Goal: Task Accomplishment & Management: Use online tool/utility

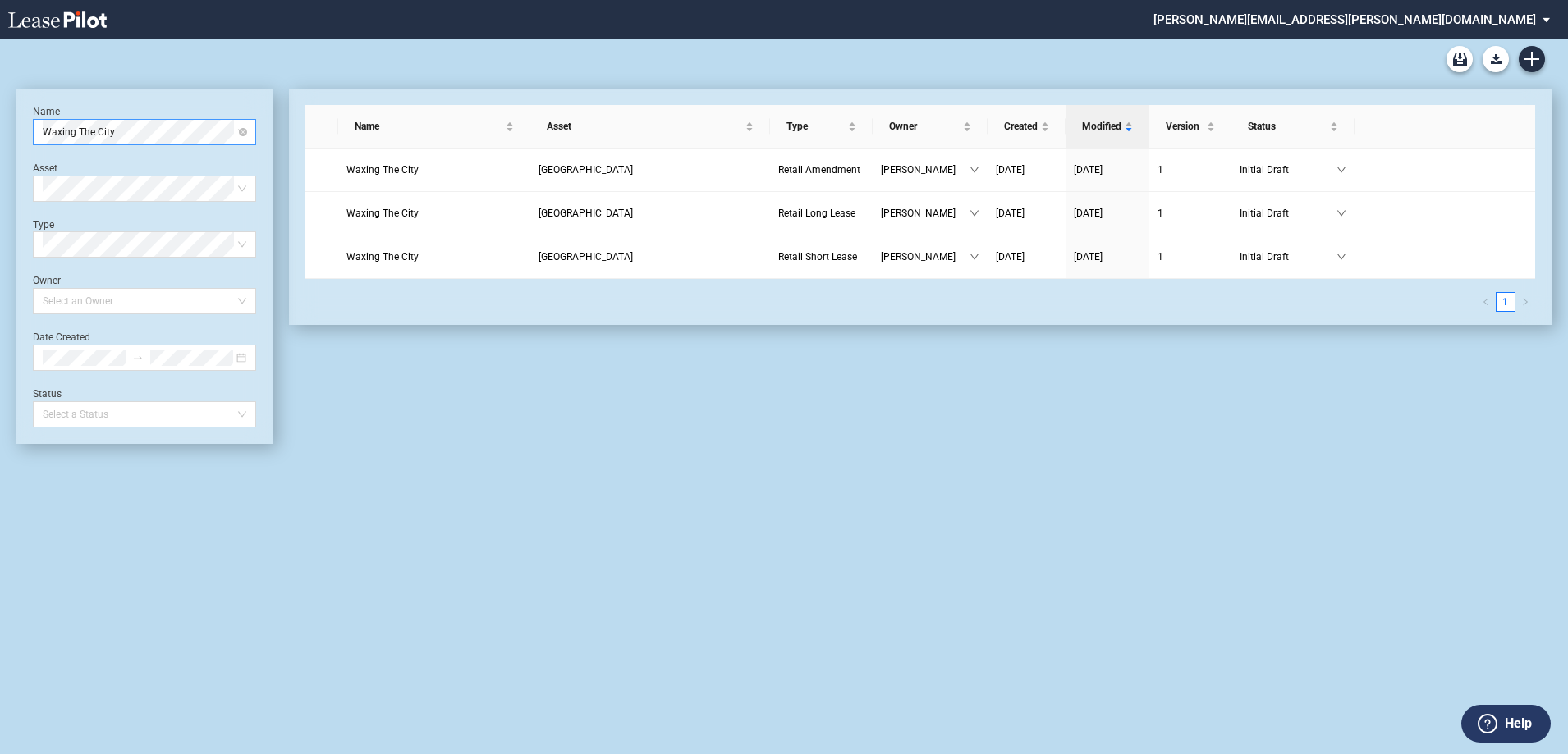
drag, startPoint x: 122, startPoint y: 133, endPoint x: 139, endPoint y: 123, distance: 19.7
click at [122, 133] on span "Waxing The City" at bounding box center [144, 132] width 203 height 24
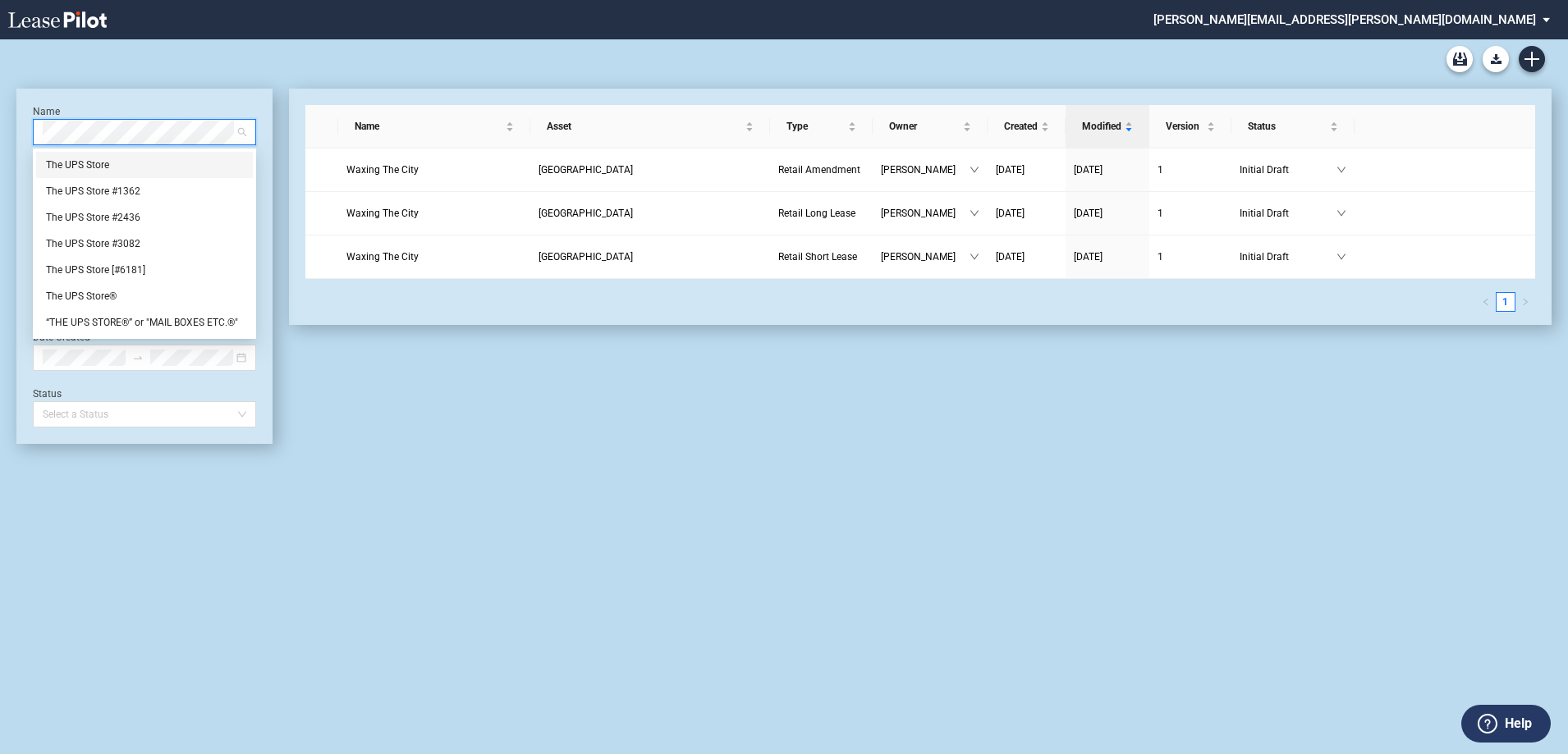
click at [100, 163] on div "The UPS Store" at bounding box center [144, 165] width 197 height 16
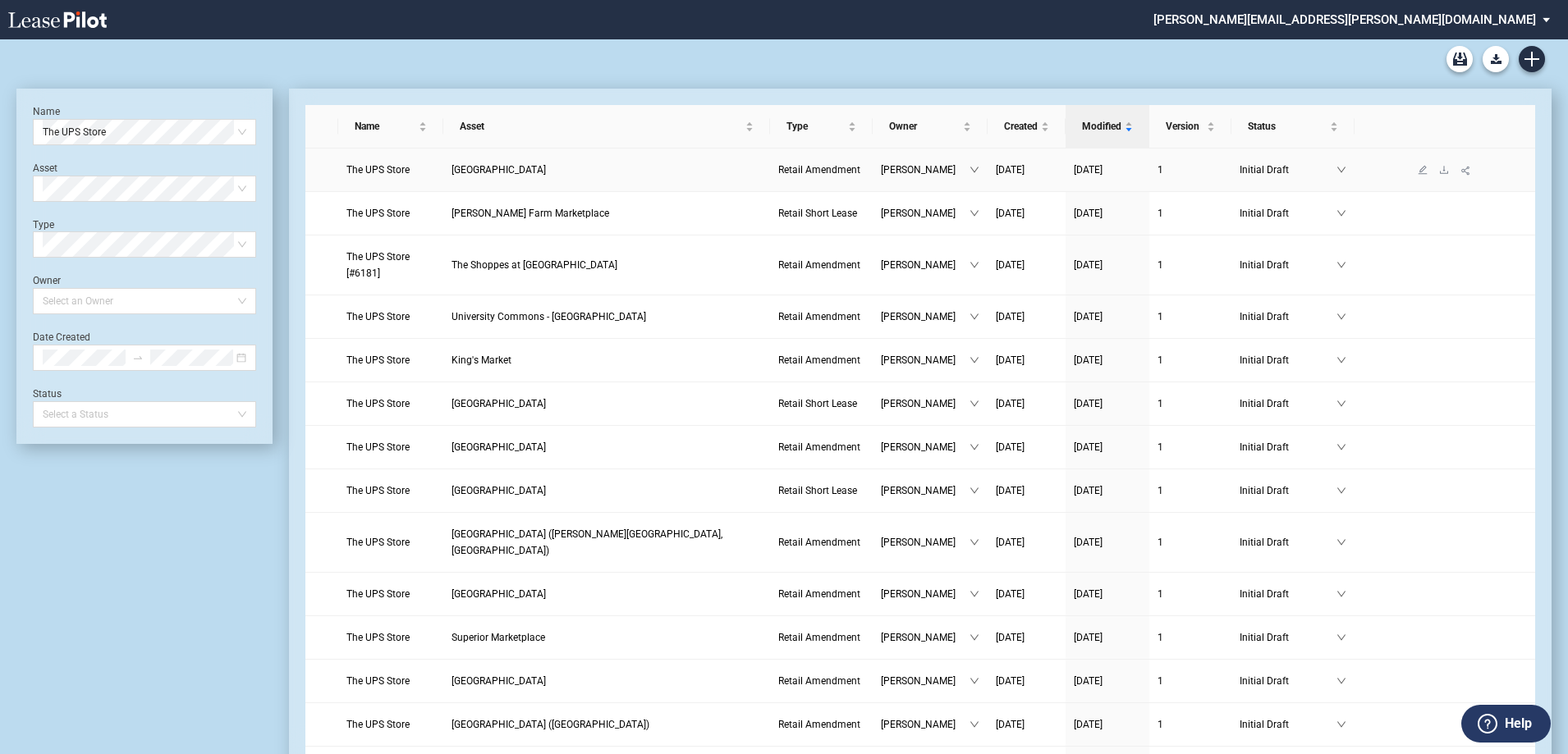
click at [386, 170] on span "The UPS Store" at bounding box center [377, 170] width 63 height 12
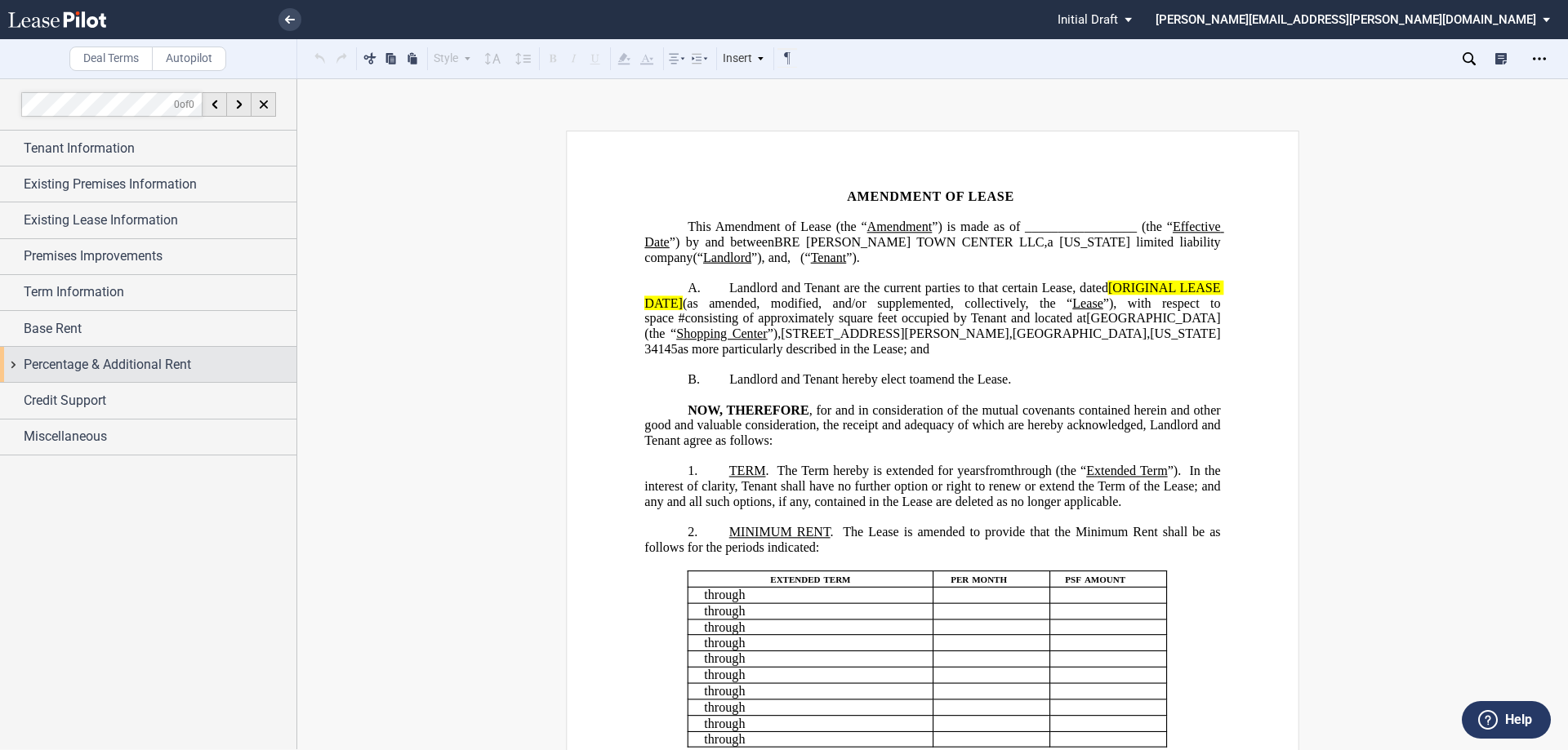
click at [17, 364] on div "Percentage & Additional Rent" at bounding box center [148, 365] width 296 height 35
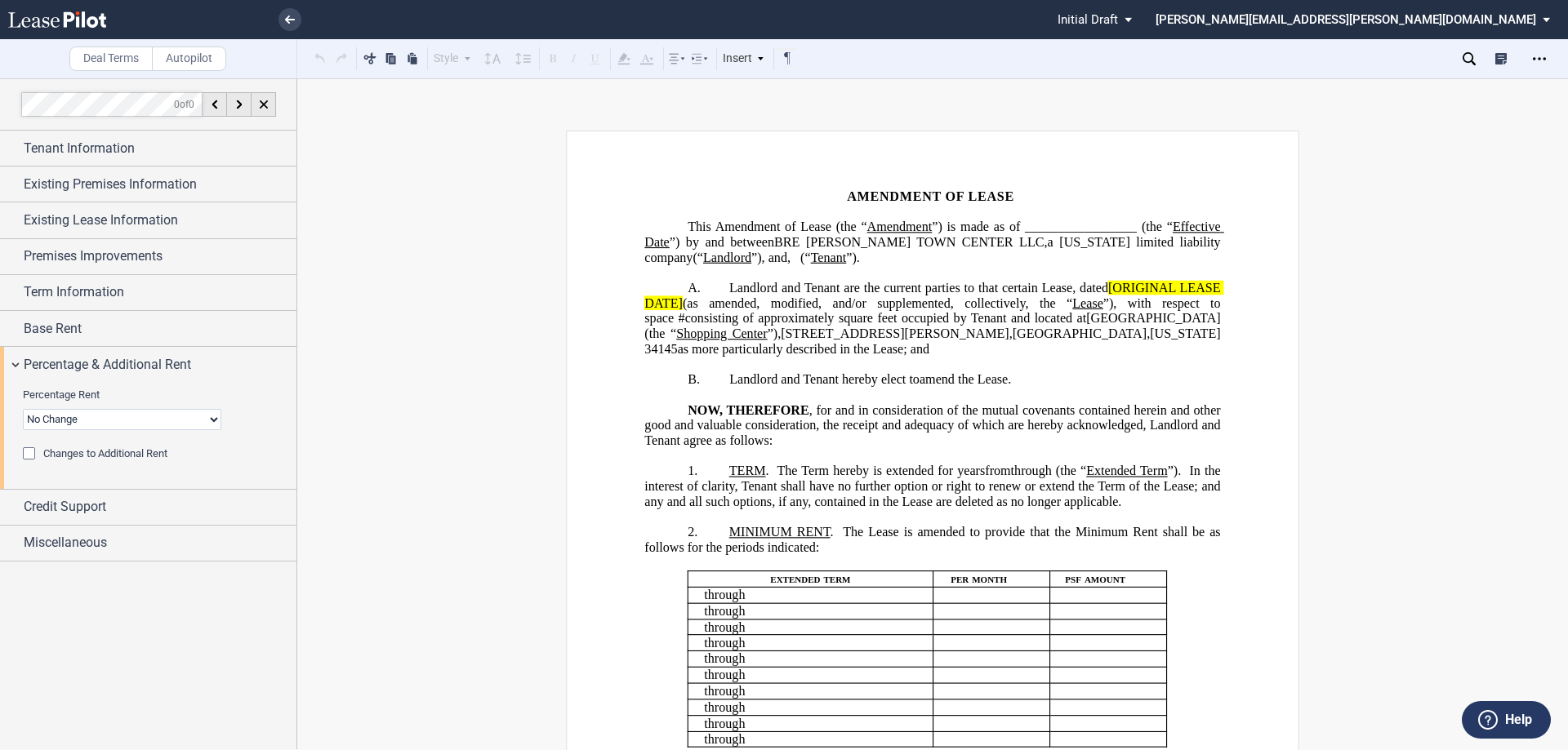
click at [31, 456] on div "Changes to Additional Rent" at bounding box center [30, 455] width 16 height 16
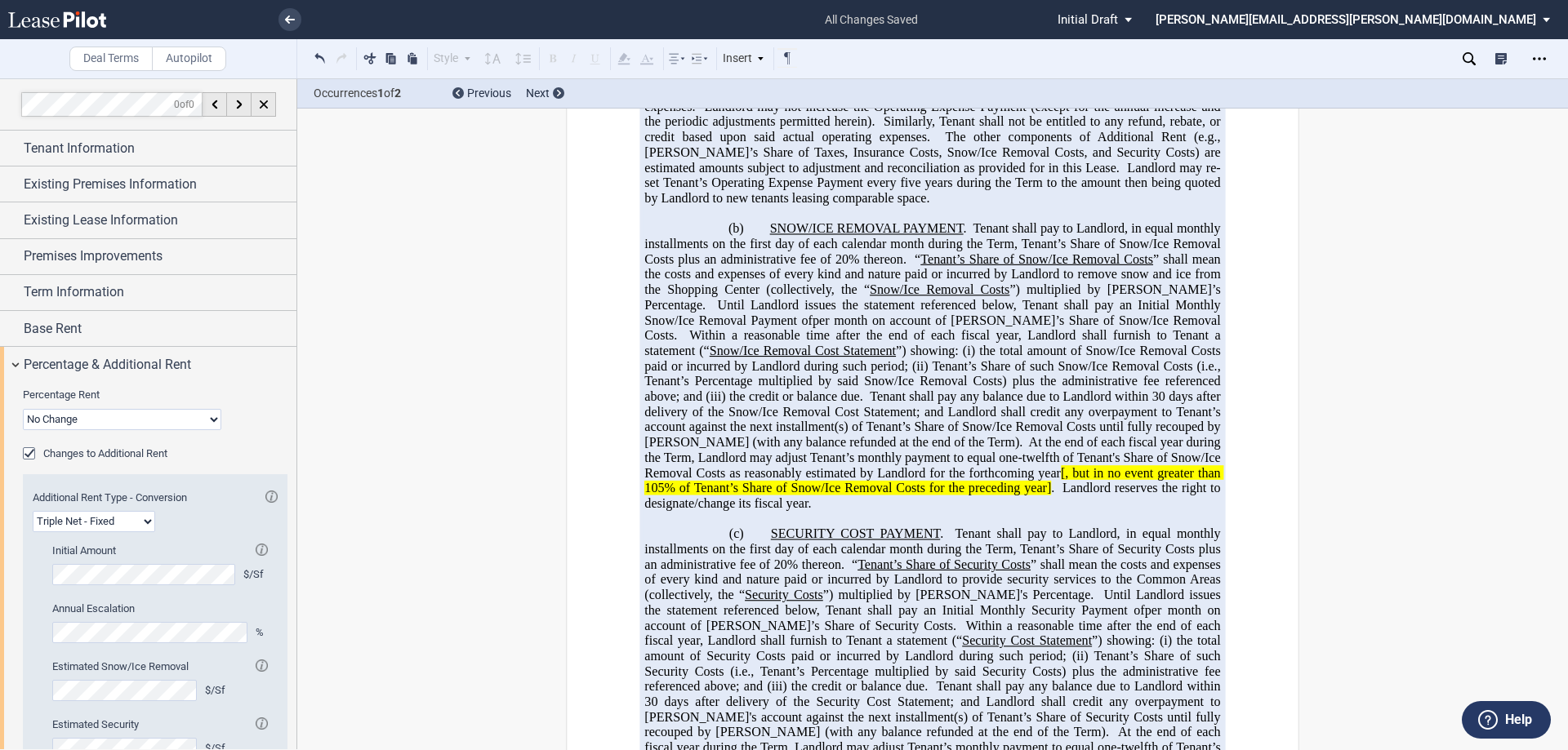
scroll to position [1143, 0]
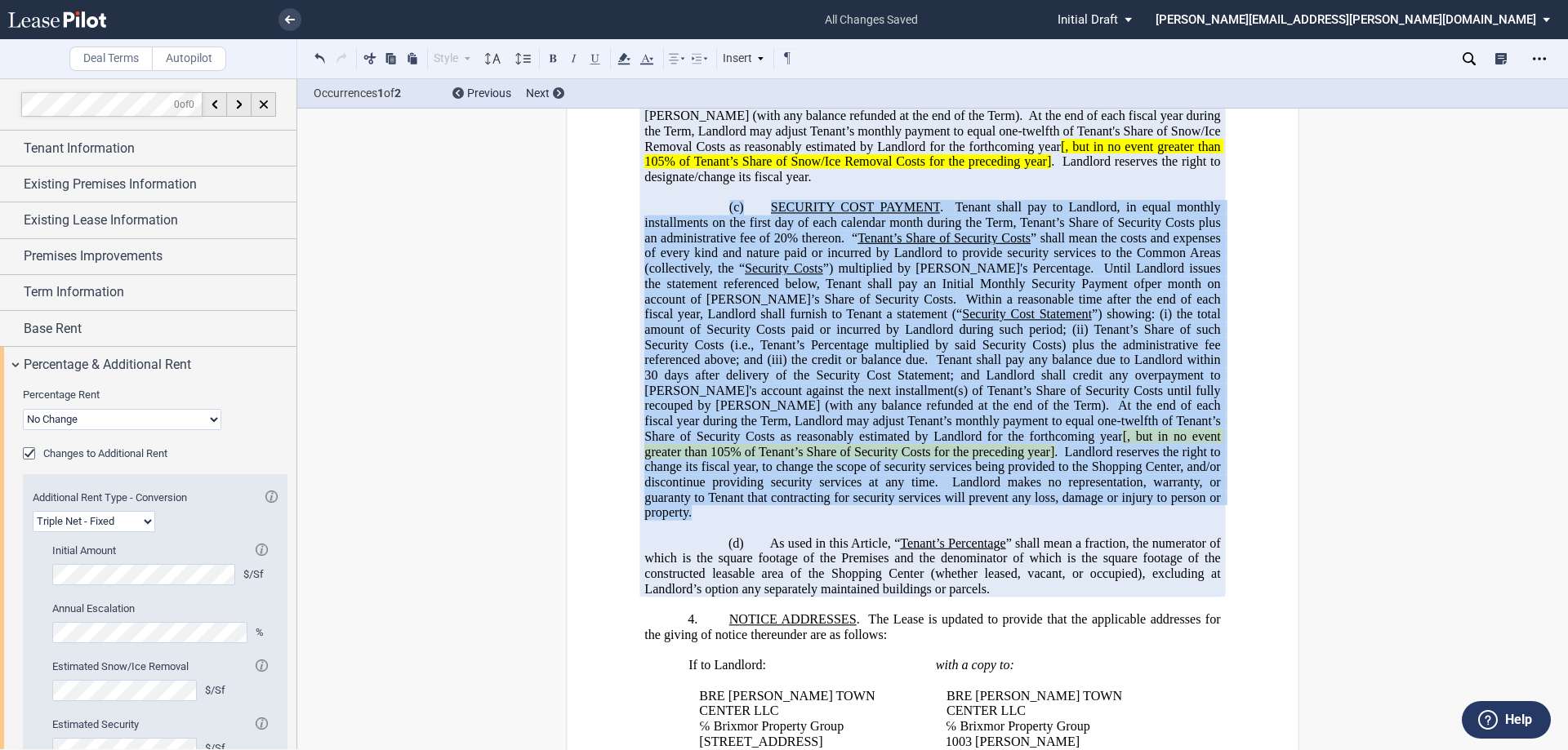
drag, startPoint x: 698, startPoint y: 376, endPoint x: 978, endPoint y: 663, distance: 401.0
click at [978, 521] on p "(c) SECURITY COST PAYMENT . Tenant shall pay to Landlord, in equal monthly inst…" at bounding box center [931, 360] width 575 height 321
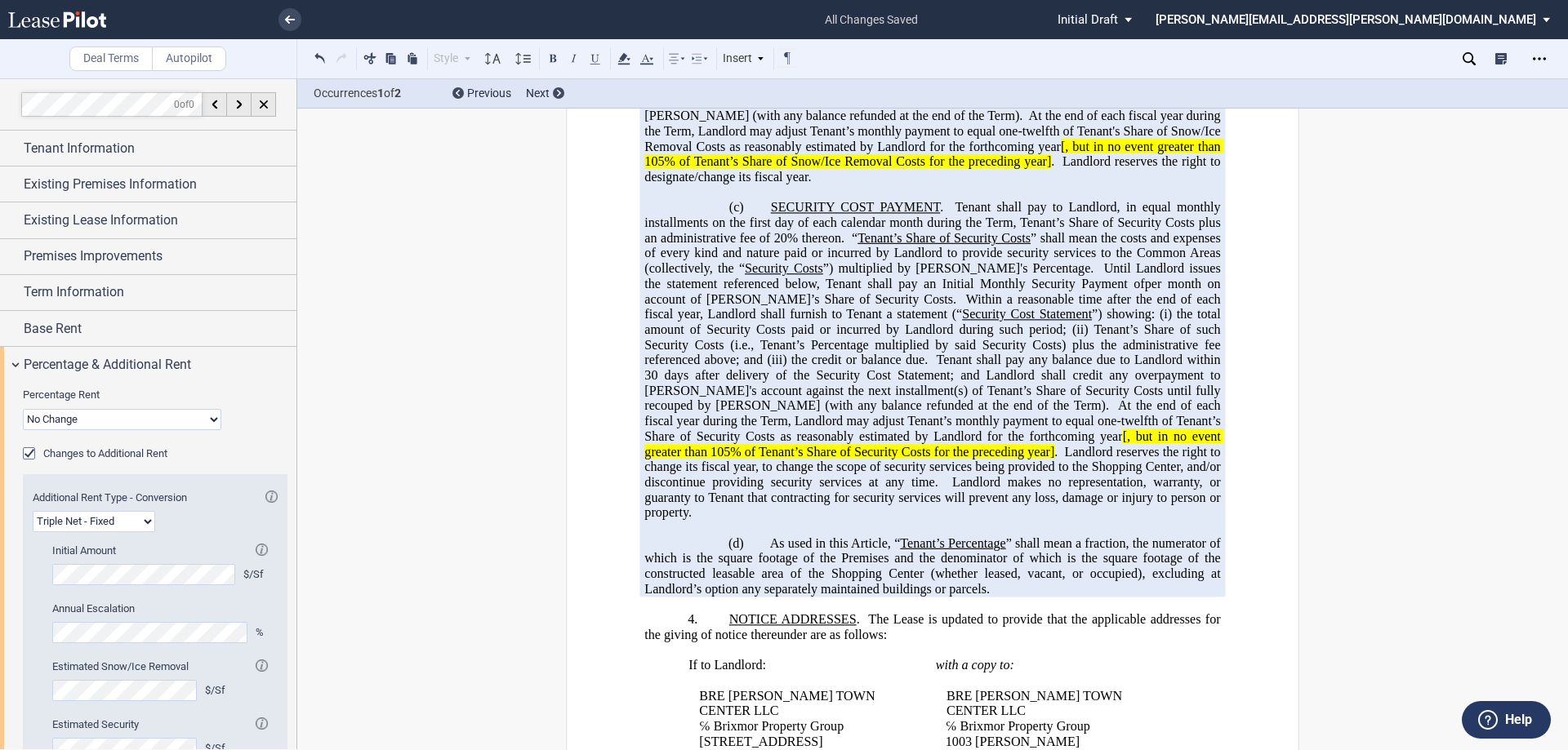
drag, startPoint x: 904, startPoint y: 472, endPoint x: 860, endPoint y: 344, distance: 135.4
click at [780, 201] on p at bounding box center [931, 193] width 575 height 15
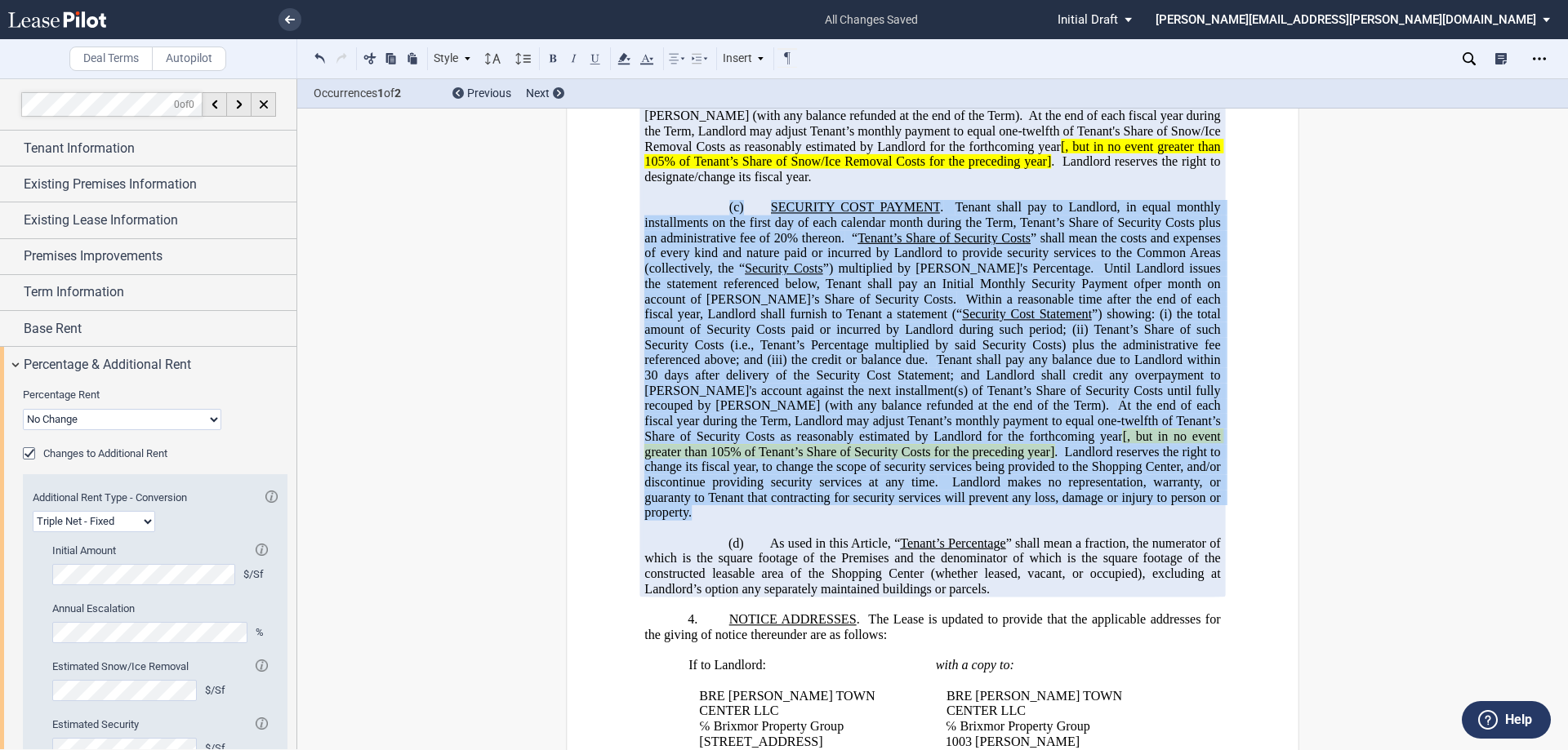
drag, startPoint x: 754, startPoint y: 355, endPoint x: 1273, endPoint y: 669, distance: 606.6
click at [1273, 669] on div "!!CUSTOM_FOOTER_DISTANCE_0.1!! !!CUSTOM_FOOTER_START!! ﻿ !!CUSTOM_PAGE_NUMBER:T…" at bounding box center [932, 709] width 733 height 3442
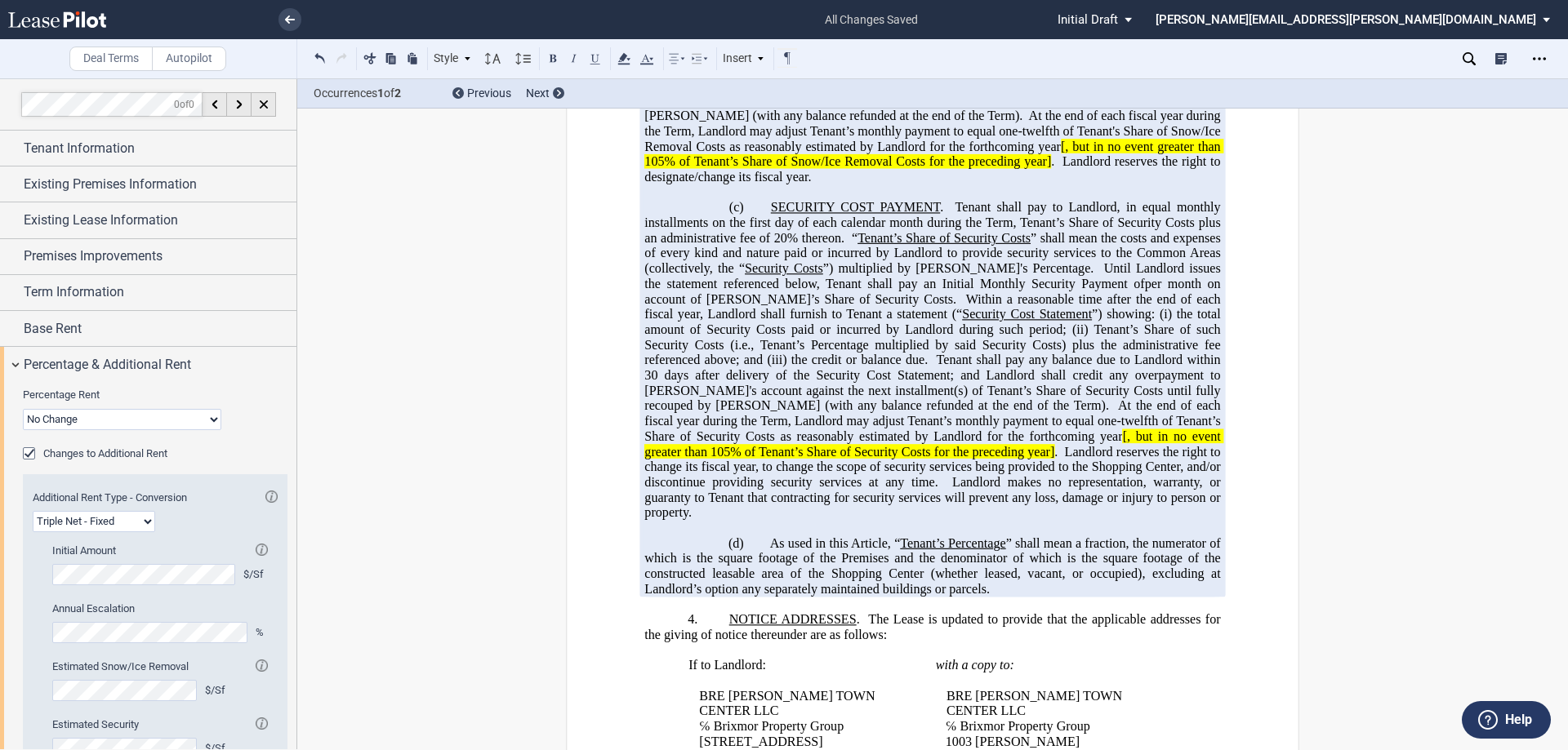
drag, startPoint x: 889, startPoint y: 429, endPoint x: 807, endPoint y: 414, distance: 83.4
click at [807, 276] on span "” shall mean the costs and expenses of every kind and nature paid or incurred b…" at bounding box center [933, 253] width 579 height 45
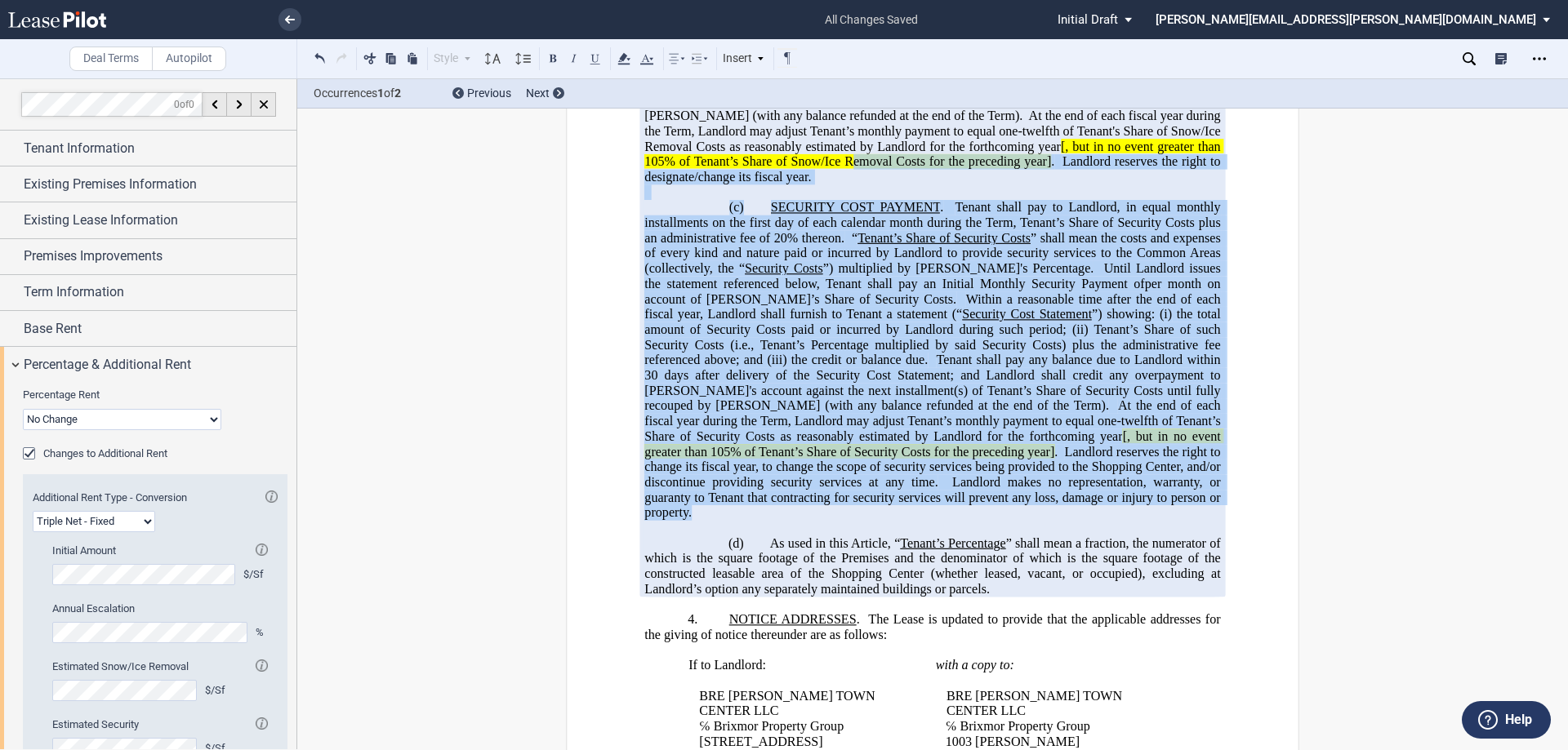
drag, startPoint x: 750, startPoint y: 330, endPoint x: 1167, endPoint y: 662, distance: 533.0
click at [1167, 598] on div "!!SET_LEVEL_1!! !!ARTICLE_LEVEL_2!! 3. OPERATING EXPENSES . From and after [___…" at bounding box center [931, 101] width 575 height 993
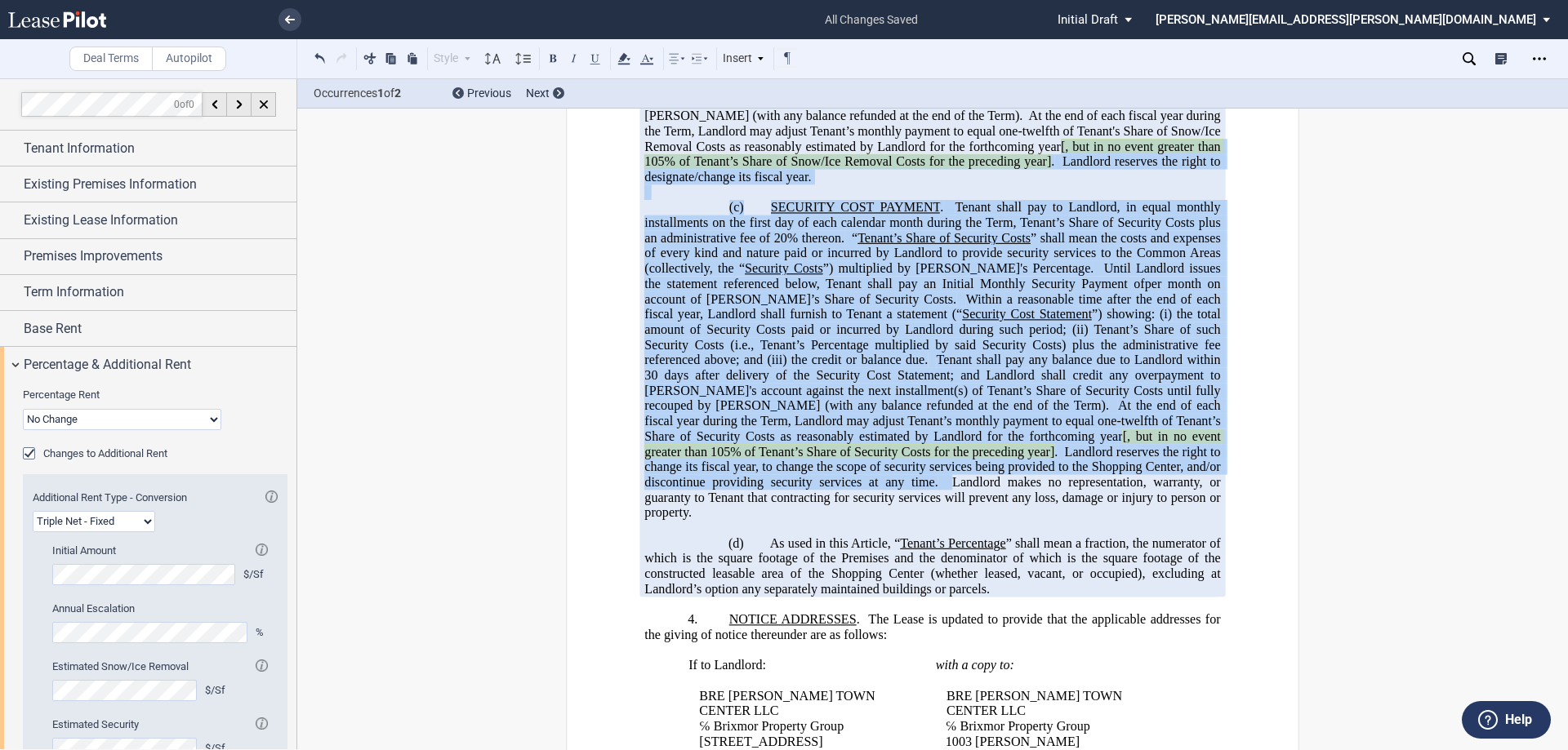
copy div "[, but in no event greater than 105% of Tenant’s Share of Snow/Ice Removal Cost…"
